Goal: Find specific page/section: Find specific page/section

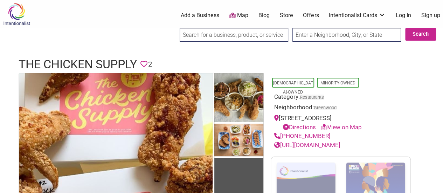
click at [202, 33] on input "search" at bounding box center [233, 35] width 108 height 14
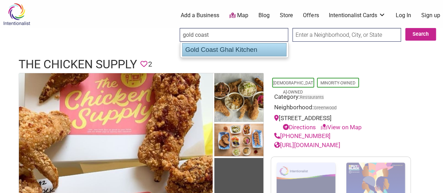
click at [230, 50] on div "Gold Coast Ghal Kitchen" at bounding box center [234, 49] width 104 height 13
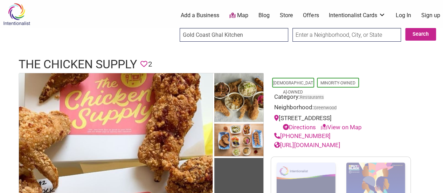
type input "Gold Coast Ghal Kitchen"
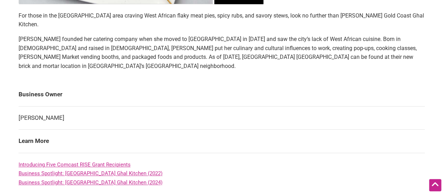
scroll to position [240, 0]
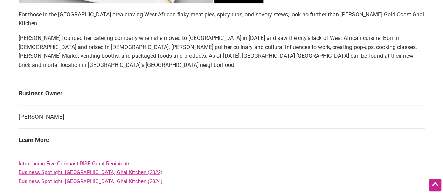
click at [38, 105] on td "[PERSON_NAME]" at bounding box center [222, 116] width 406 height 23
click at [44, 105] on td "[PERSON_NAME]" at bounding box center [222, 116] width 406 height 23
copy td "[PERSON_NAME]"
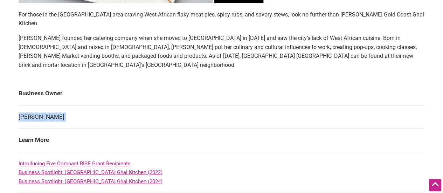
scroll to position [0, 0]
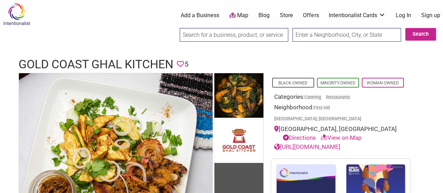
click at [231, 30] on input "search" at bounding box center [233, 35] width 108 height 14
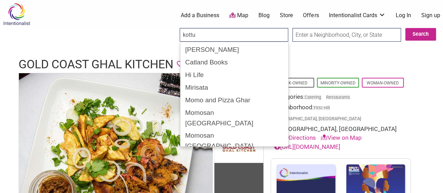
type input "kottu"
click at [172, 28] on input "Search" at bounding box center [185, 35] width 27 height 14
